Goal: Obtain resource: Download file/media

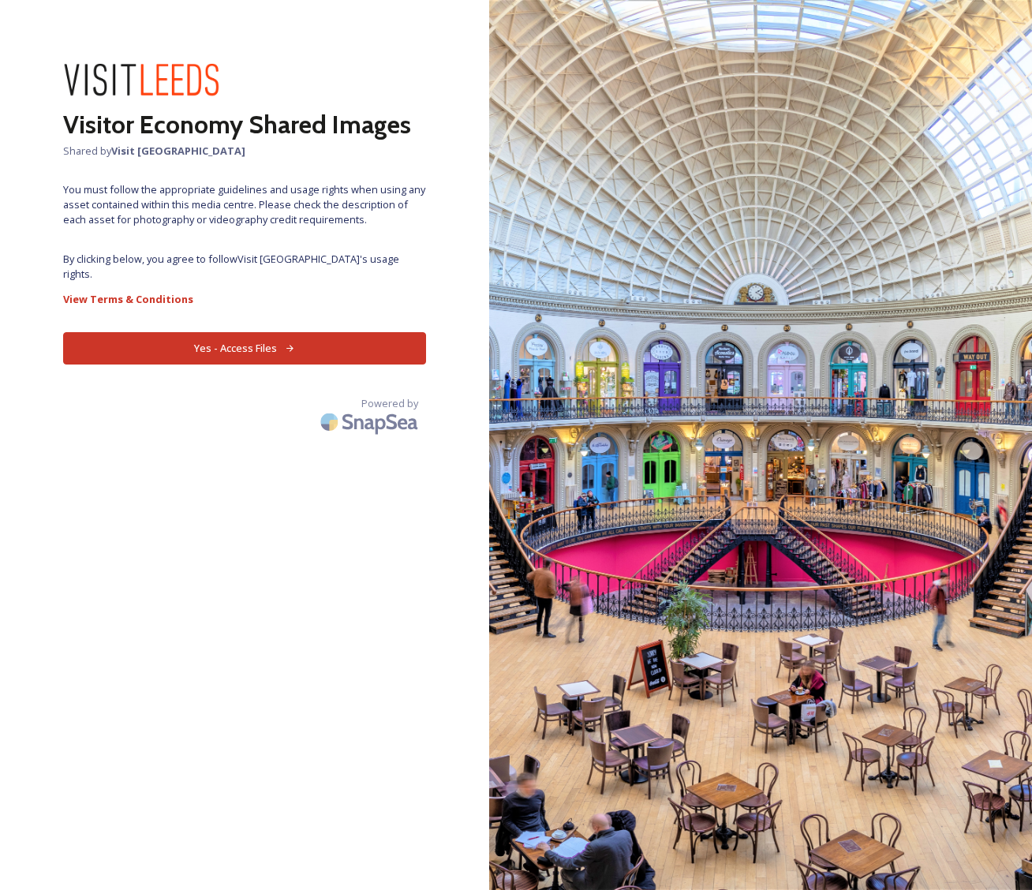
click at [245, 334] on button "Yes - Access Files" at bounding box center [244, 348] width 363 height 32
click at [233, 332] on button "Yes - Access Files" at bounding box center [244, 348] width 363 height 32
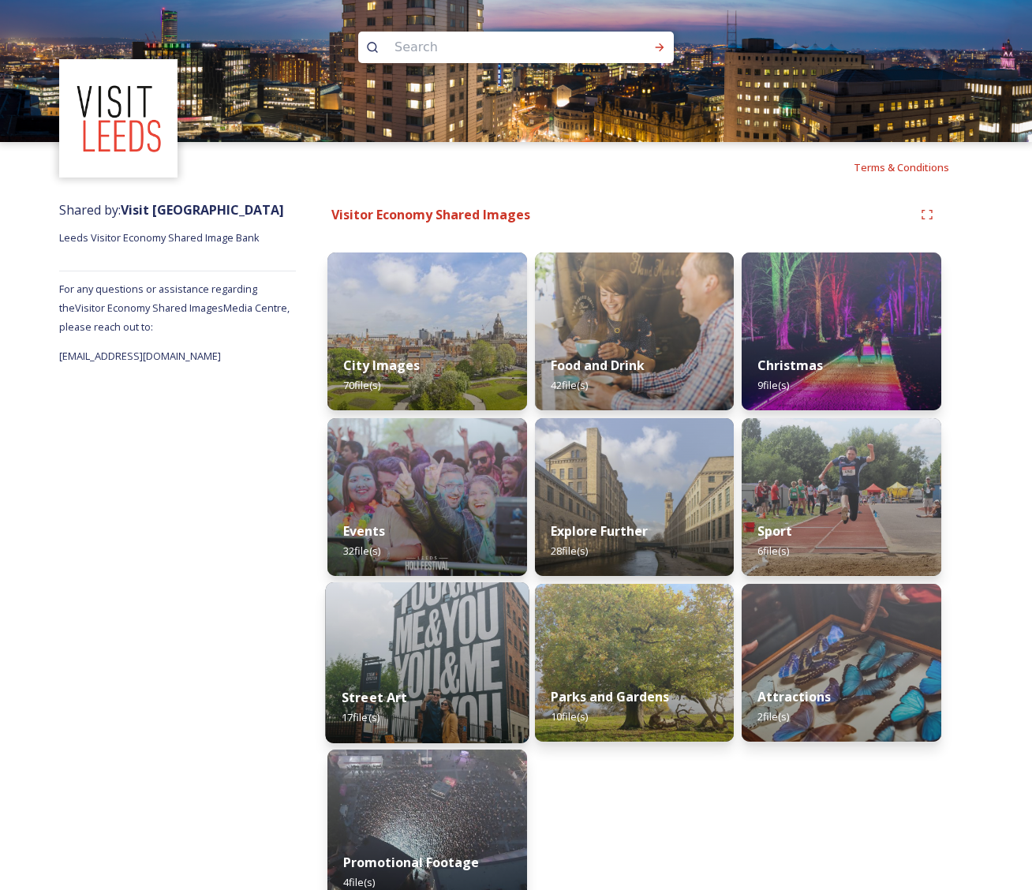
click at [429, 640] on img at bounding box center [427, 662] width 204 height 161
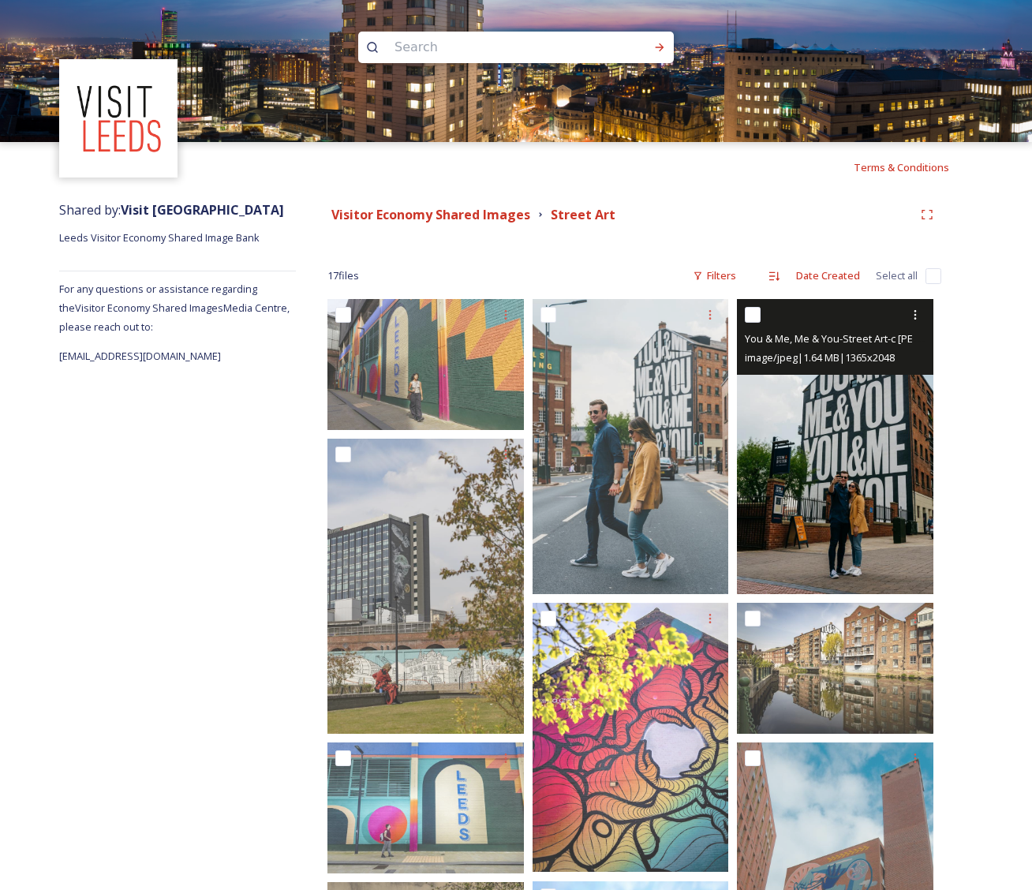
click at [827, 443] on img at bounding box center [835, 446] width 196 height 295
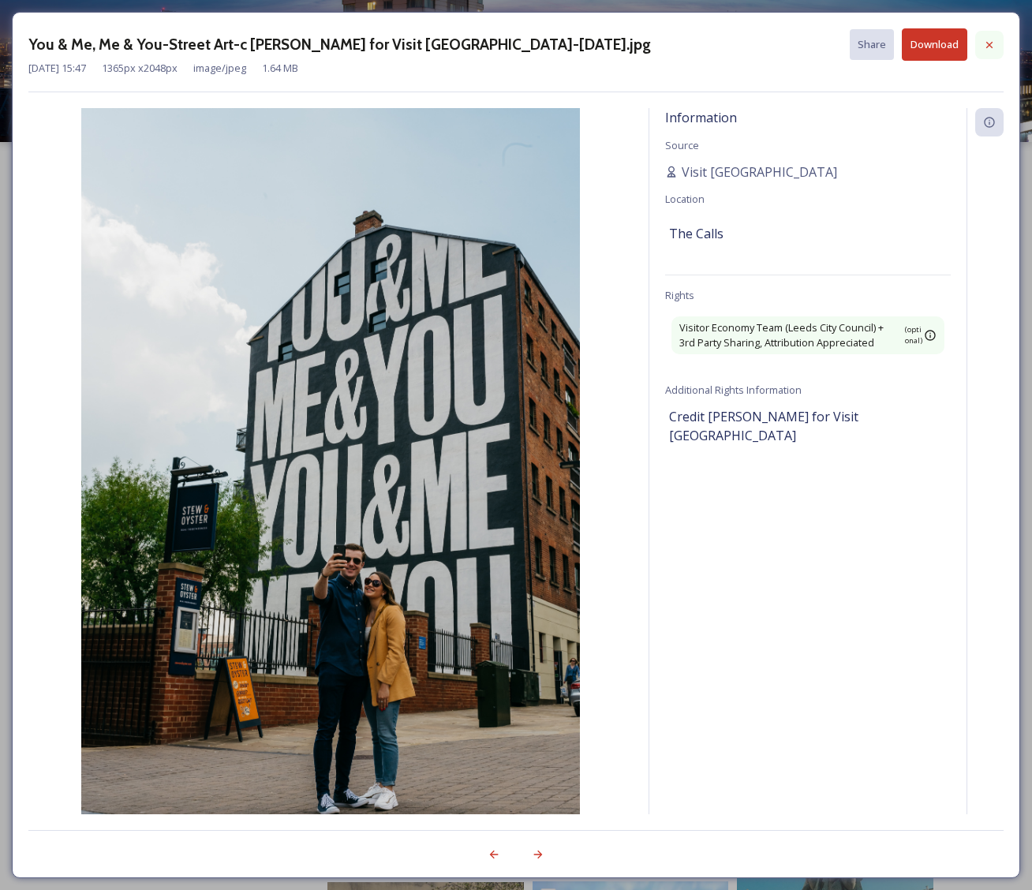
click at [991, 43] on icon at bounding box center [989, 45] width 13 height 13
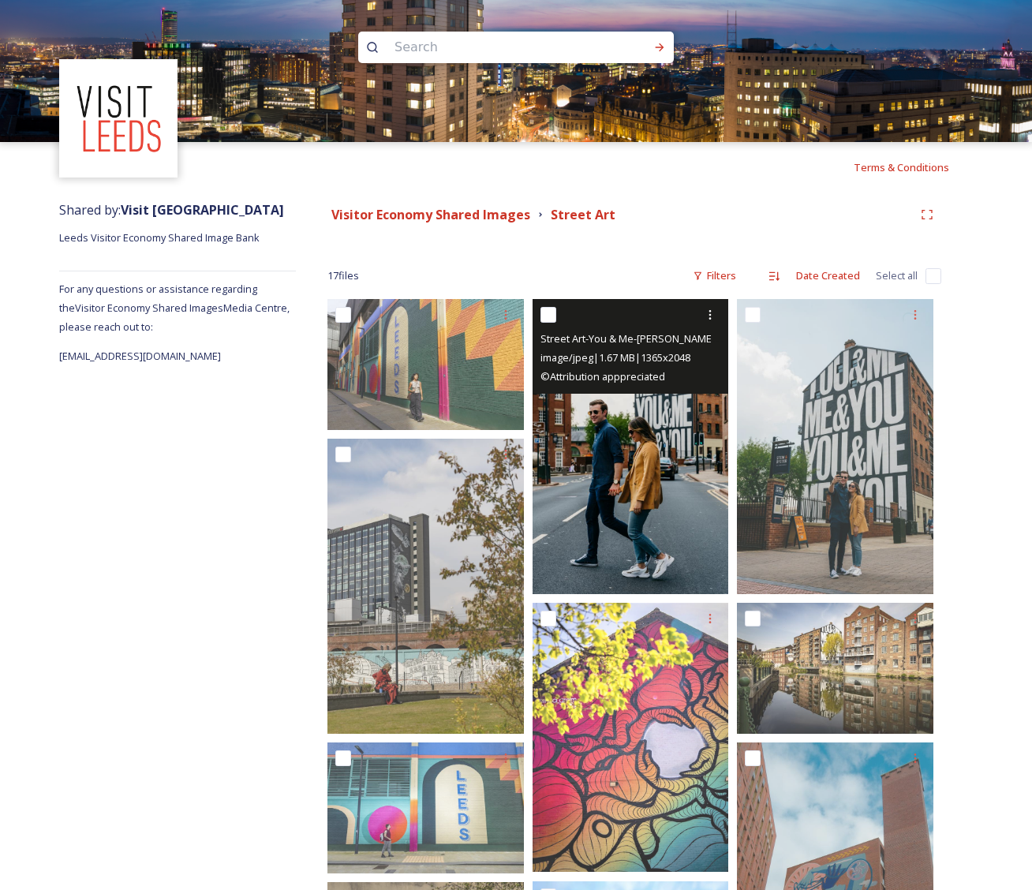
click at [623, 451] on img at bounding box center [630, 446] width 196 height 295
